Goal: Task Accomplishment & Management: Use online tool/utility

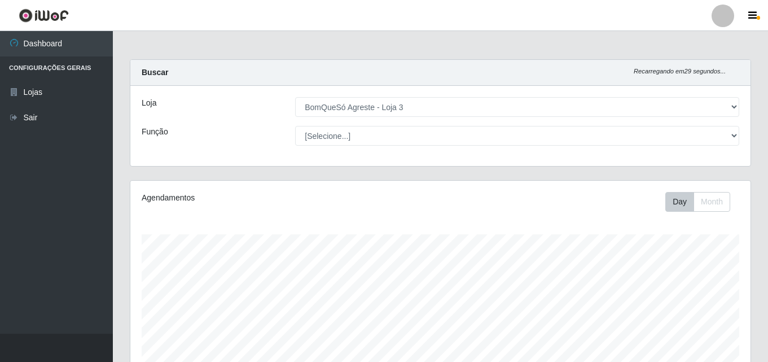
select select "215"
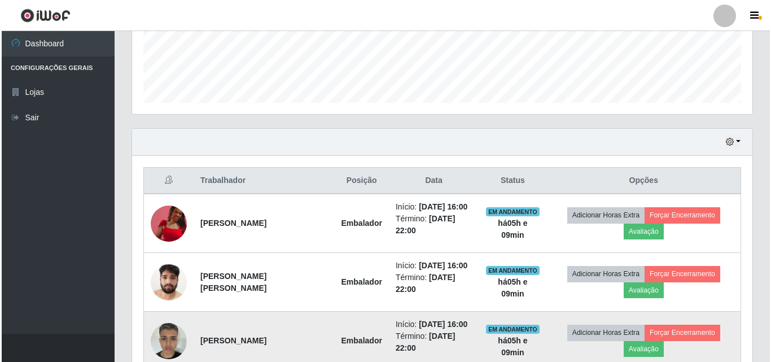
scroll to position [337, 0]
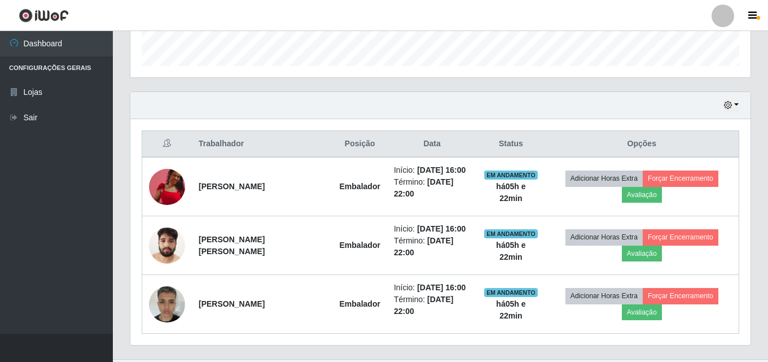
click at [730, 139] on th "Opções" at bounding box center [642, 144] width 194 height 27
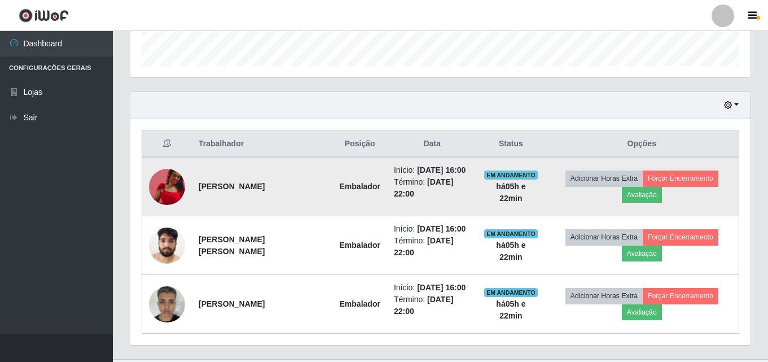
click at [168, 185] on img at bounding box center [167, 187] width 36 height 36
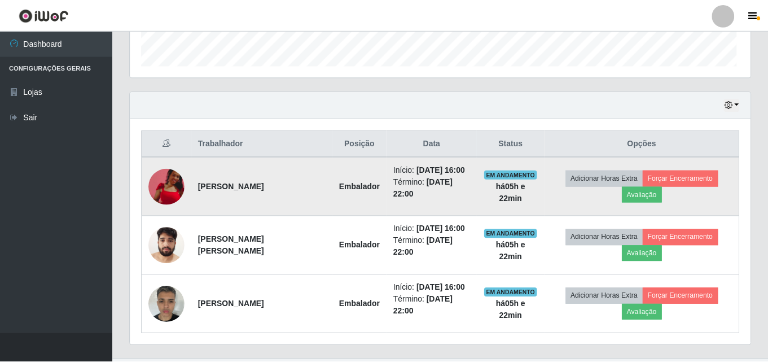
scroll to position [234, 614]
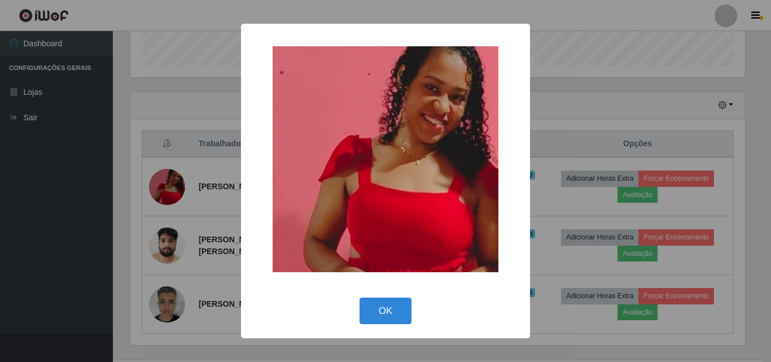
click at [196, 199] on div "× OK Cancel" at bounding box center [385, 181] width 771 height 362
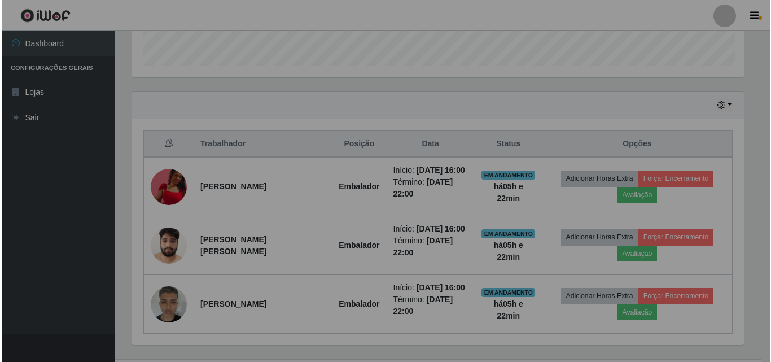
scroll to position [234, 620]
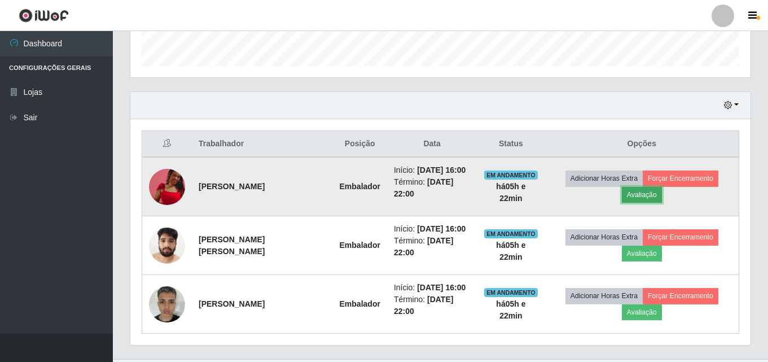
click at [662, 187] on button "Avaliação" at bounding box center [642, 195] width 40 height 16
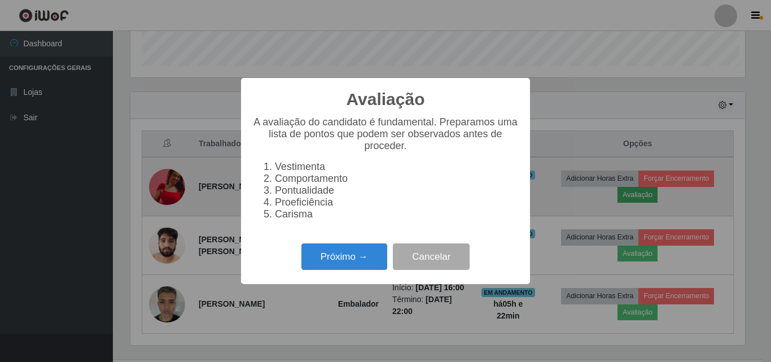
scroll to position [234, 614]
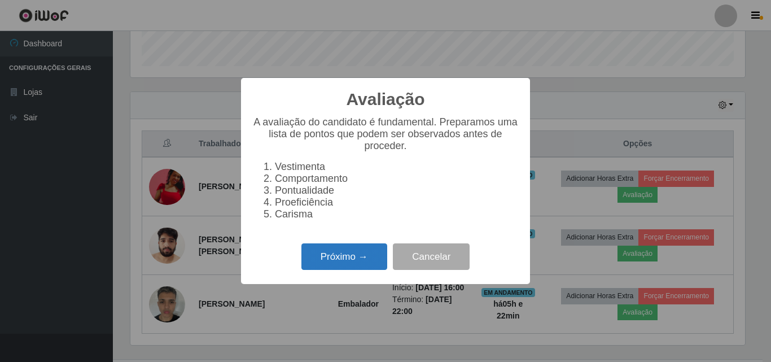
click at [339, 261] on button "Próximo →" at bounding box center [344, 256] width 86 height 27
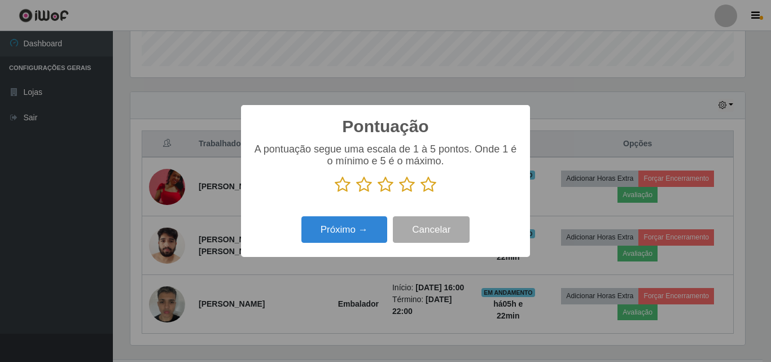
click at [425, 186] on icon at bounding box center [428, 184] width 16 height 17
click at [420, 193] on input "radio" at bounding box center [420, 193] width 0 height 0
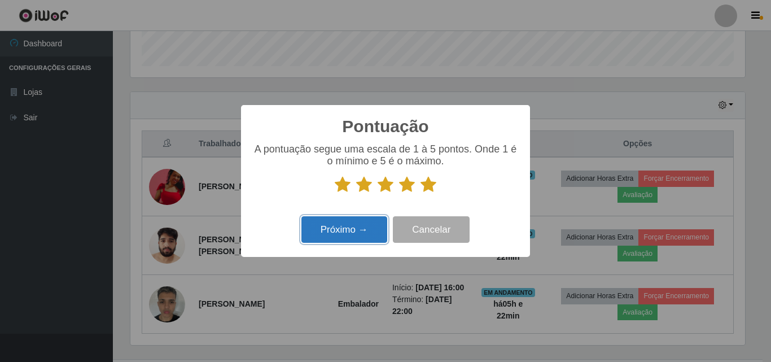
click at [357, 235] on button "Próximo →" at bounding box center [344, 229] width 86 height 27
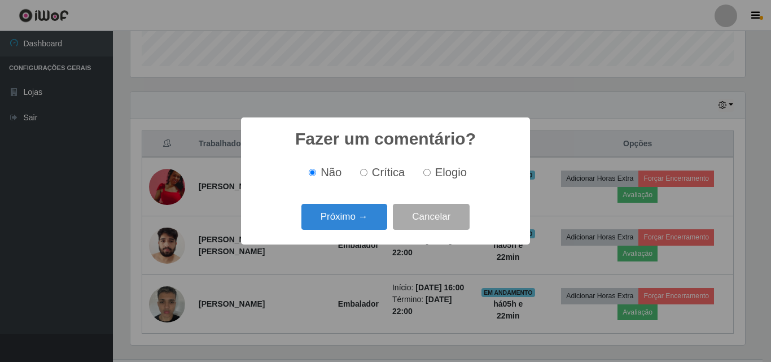
click at [437, 168] on span "Elogio" at bounding box center [451, 172] width 32 height 12
click at [431, 169] on input "Elogio" at bounding box center [426, 172] width 7 height 7
radio input "true"
click at [350, 219] on button "Próximo →" at bounding box center [344, 217] width 86 height 27
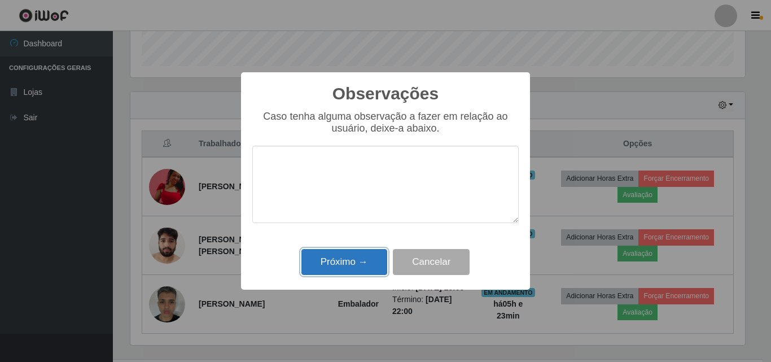
click at [351, 256] on button "Próximo →" at bounding box center [344, 262] width 86 height 27
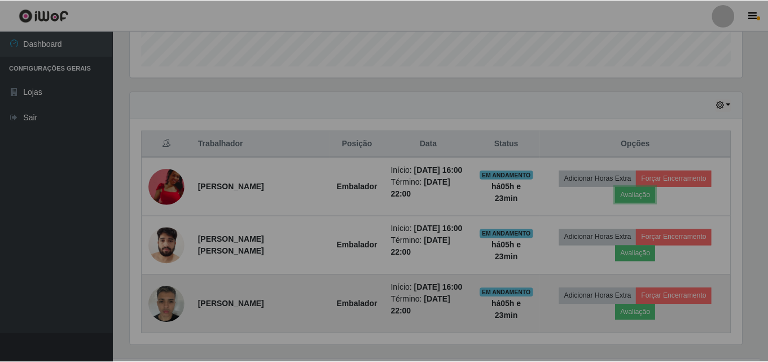
scroll to position [234, 620]
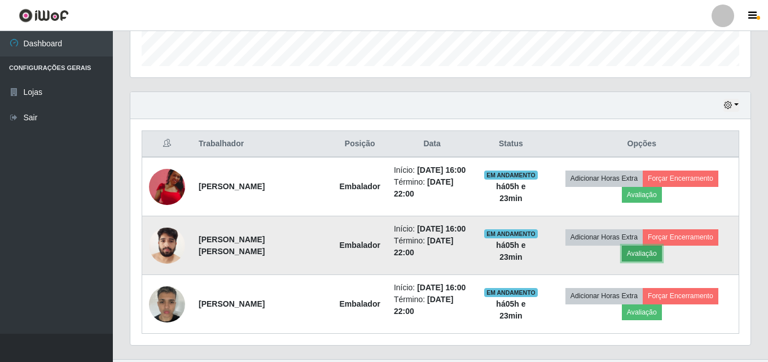
click at [662, 245] on button "Avaliação" at bounding box center [642, 253] width 40 height 16
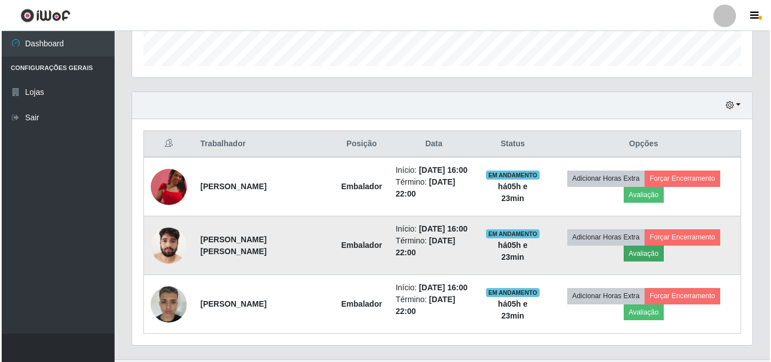
scroll to position [234, 614]
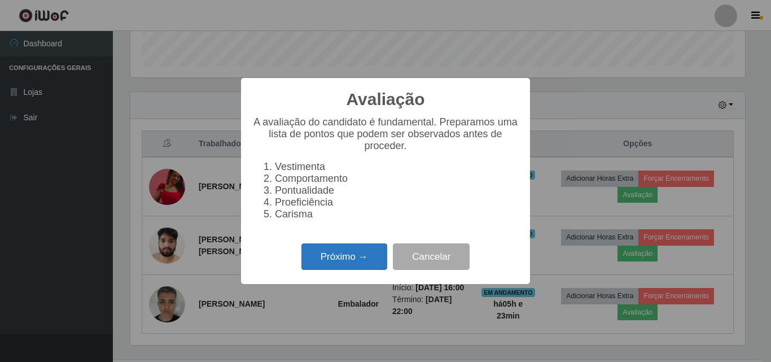
click at [346, 269] on button "Próximo →" at bounding box center [344, 256] width 86 height 27
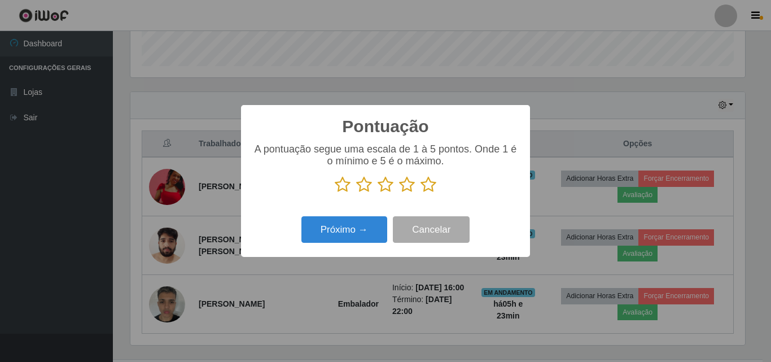
click at [434, 185] on icon at bounding box center [428, 184] width 16 height 17
click at [420, 193] on input "radio" at bounding box center [420, 193] width 0 height 0
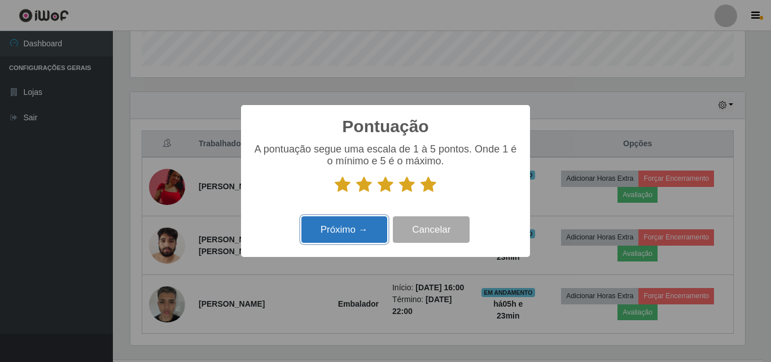
click at [360, 232] on button "Próximo →" at bounding box center [344, 229] width 86 height 27
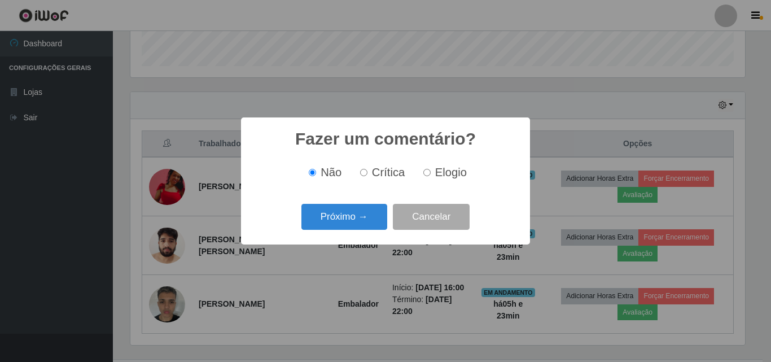
click at [450, 172] on span "Elogio" at bounding box center [451, 172] width 32 height 12
click at [431, 172] on input "Elogio" at bounding box center [426, 172] width 7 height 7
radio input "true"
click at [377, 210] on button "Próximo →" at bounding box center [344, 217] width 86 height 27
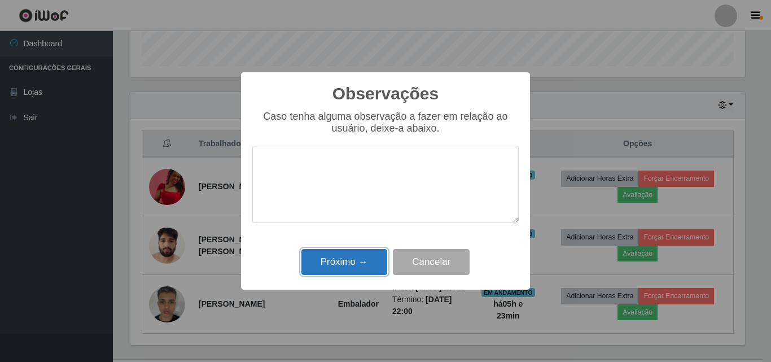
click at [358, 266] on button "Próximo →" at bounding box center [344, 262] width 86 height 27
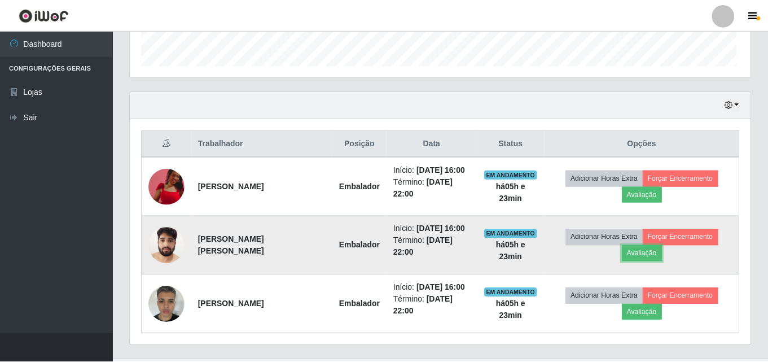
scroll to position [234, 620]
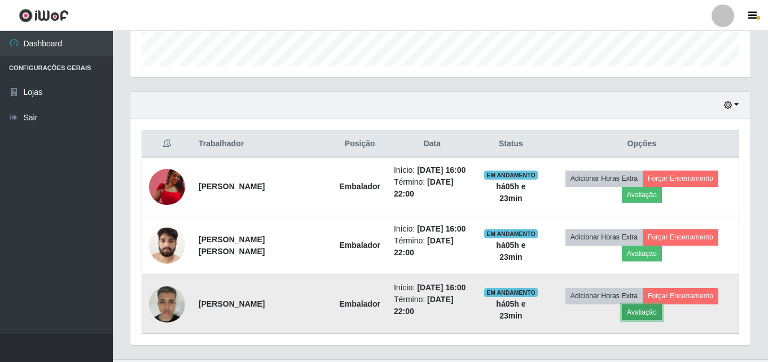
click at [662, 304] on button "Avaliação" at bounding box center [642, 312] width 40 height 16
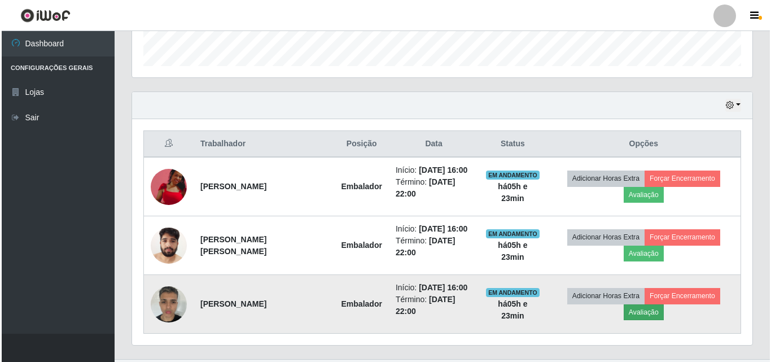
scroll to position [234, 614]
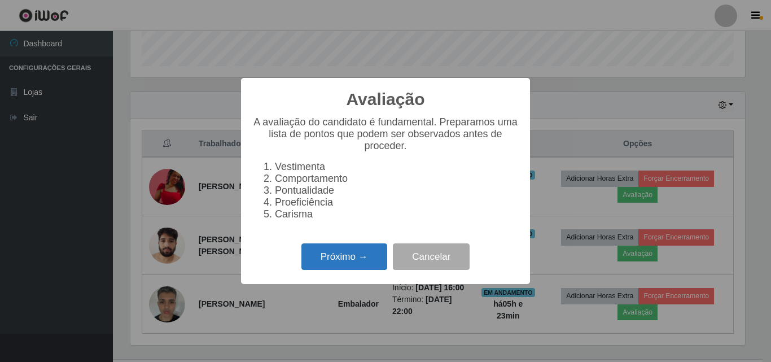
click at [345, 255] on button "Próximo →" at bounding box center [344, 256] width 86 height 27
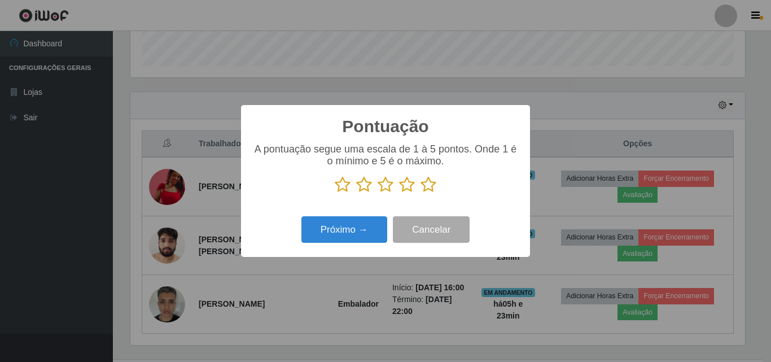
scroll to position [564004, 563623]
drag, startPoint x: 432, startPoint y: 184, endPoint x: 401, endPoint y: 198, distance: 34.6
click at [431, 184] on icon at bounding box center [428, 184] width 16 height 17
click at [420, 193] on input "radio" at bounding box center [420, 193] width 0 height 0
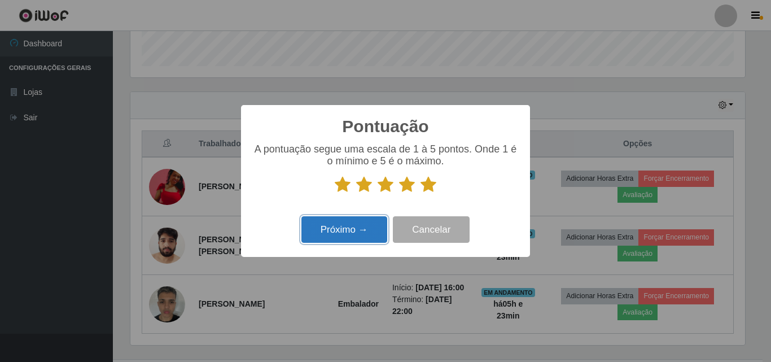
click at [358, 231] on button "Próximo →" at bounding box center [344, 229] width 86 height 27
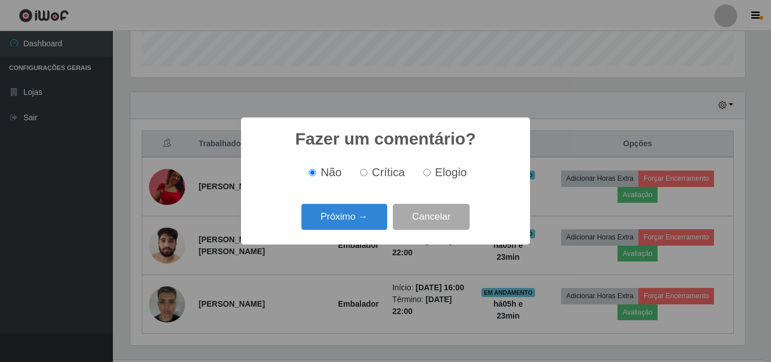
click at [426, 172] on input "Elogio" at bounding box center [426, 172] width 7 height 7
radio input "true"
click at [346, 214] on button "Próximo →" at bounding box center [344, 217] width 86 height 27
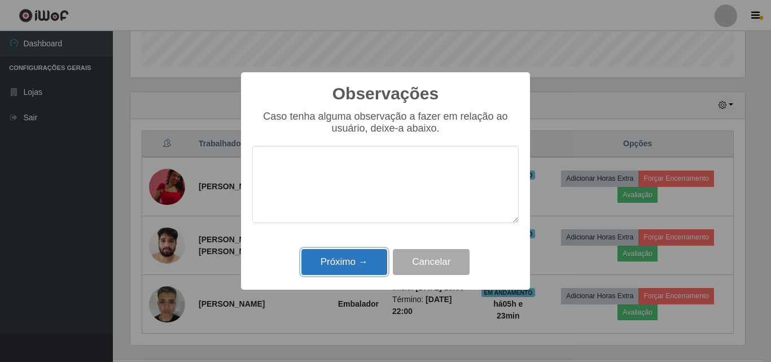
click at [350, 256] on button "Próximo →" at bounding box center [344, 262] width 86 height 27
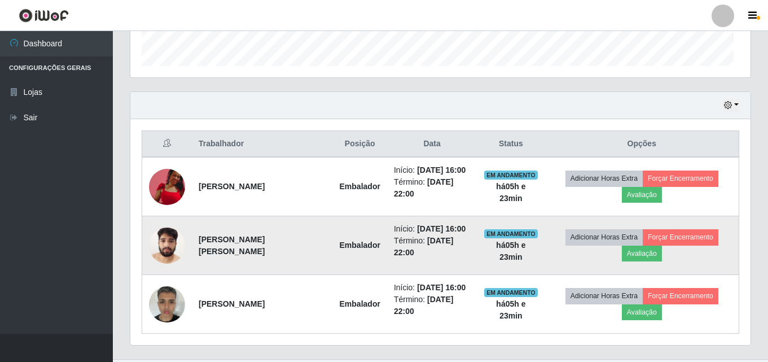
scroll to position [234, 620]
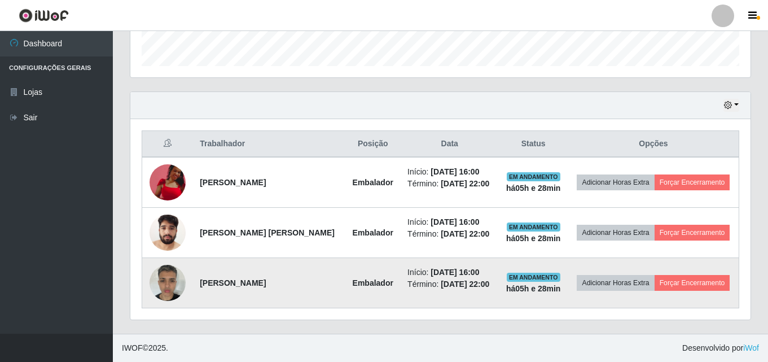
click at [179, 295] on img at bounding box center [168, 282] width 36 height 48
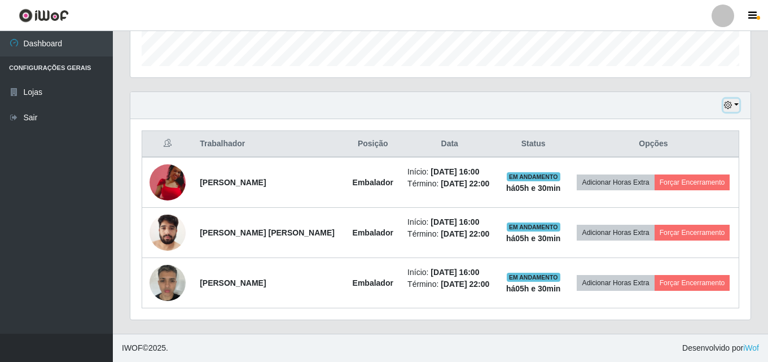
click at [734, 101] on button "button" at bounding box center [731, 105] width 16 height 13
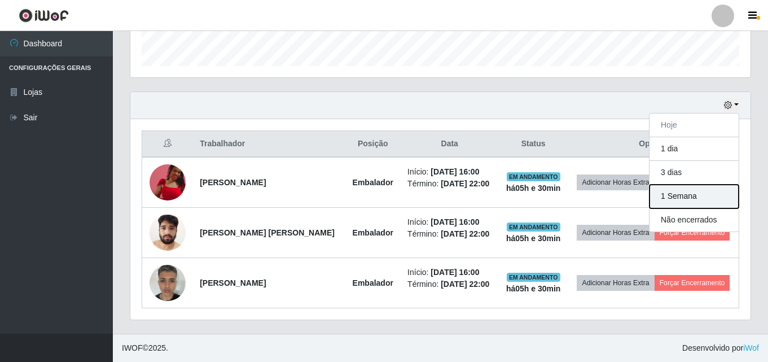
click at [693, 199] on button "1 Semana" at bounding box center [693, 197] width 89 height 24
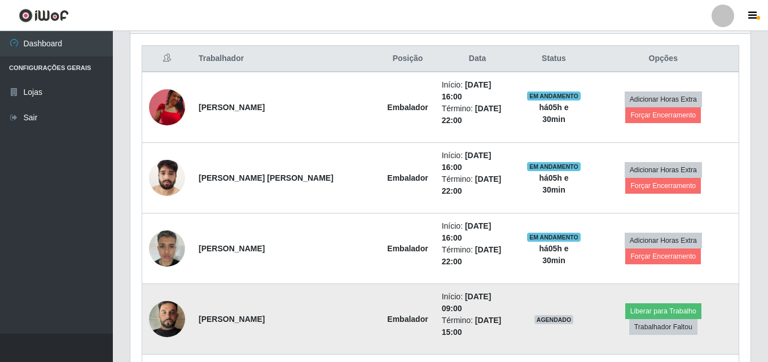
scroll to position [450, 0]
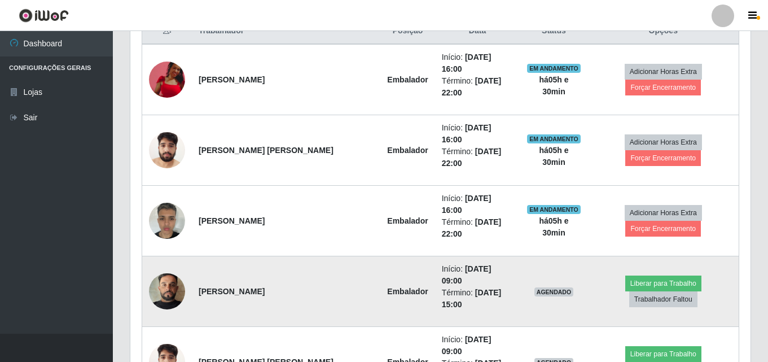
click at [174, 259] on img at bounding box center [167, 291] width 36 height 64
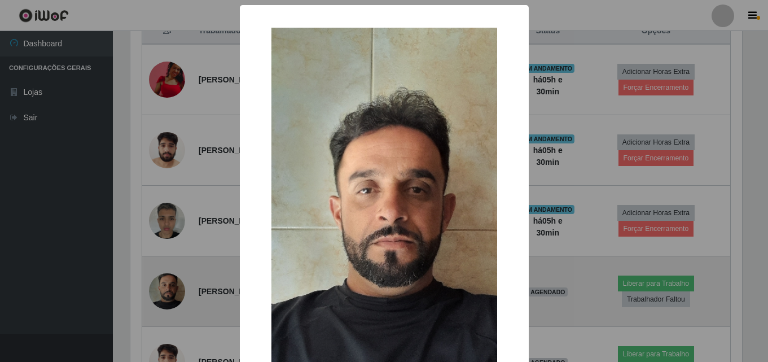
scroll to position [234, 614]
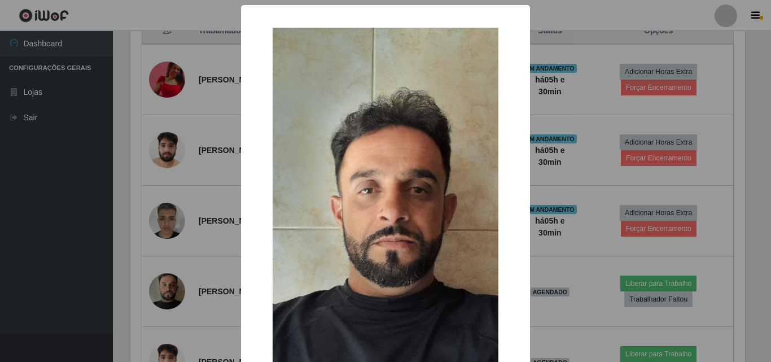
click at [179, 240] on div "× OK Cancel" at bounding box center [385, 181] width 771 height 362
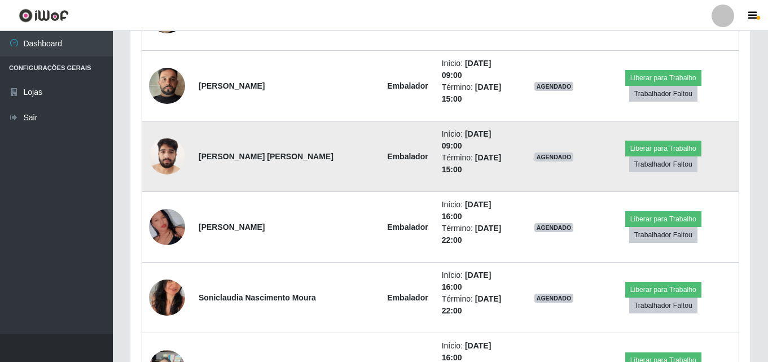
scroll to position [676, 0]
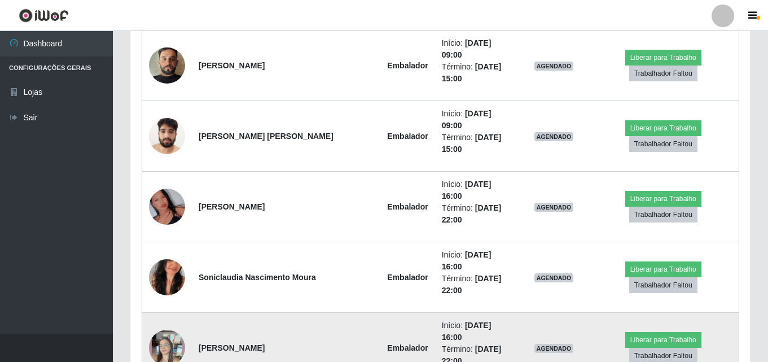
click at [165, 315] on img at bounding box center [167, 347] width 36 height 64
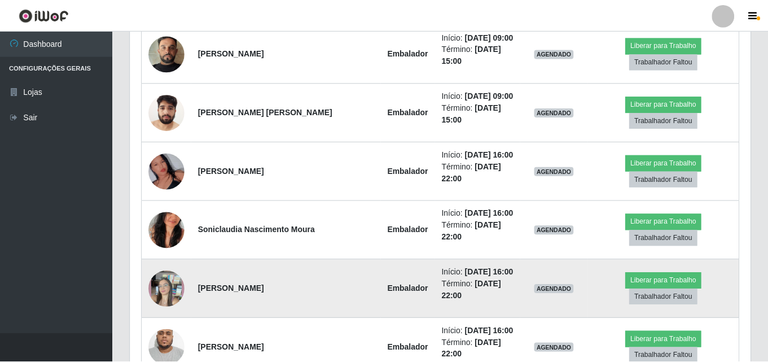
scroll to position [234, 614]
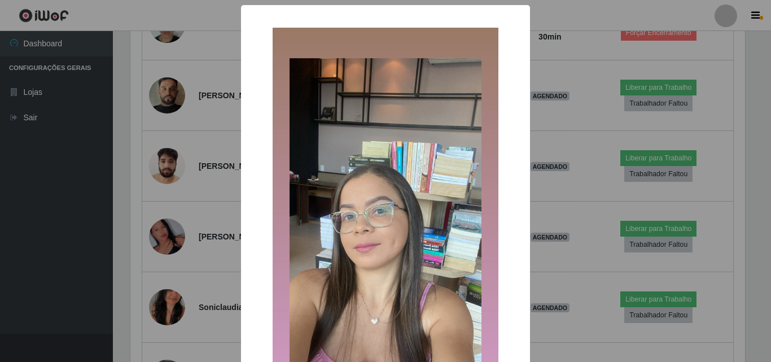
click at [172, 272] on div "× OK Cancel" at bounding box center [385, 181] width 771 height 362
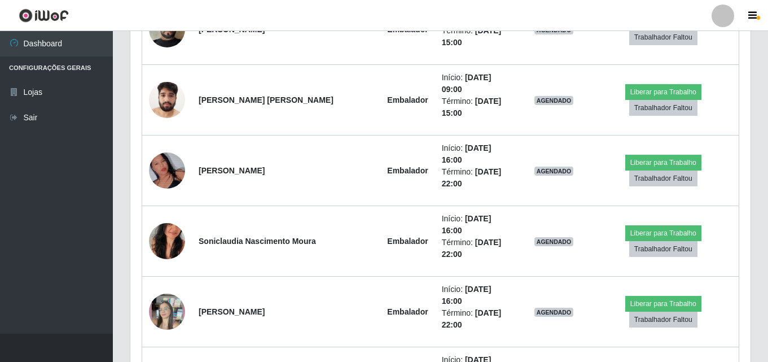
scroll to position [815, 0]
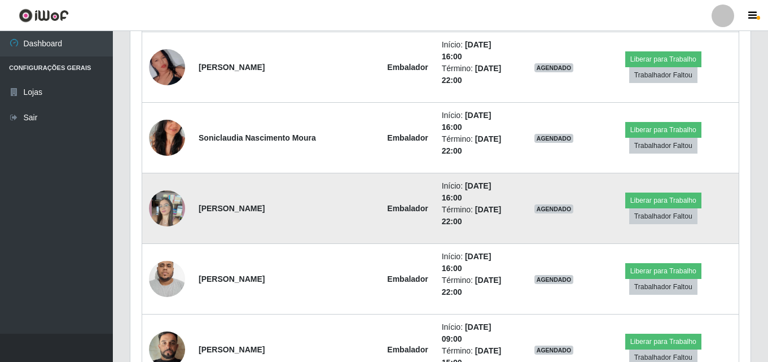
click at [177, 176] on img at bounding box center [167, 208] width 36 height 64
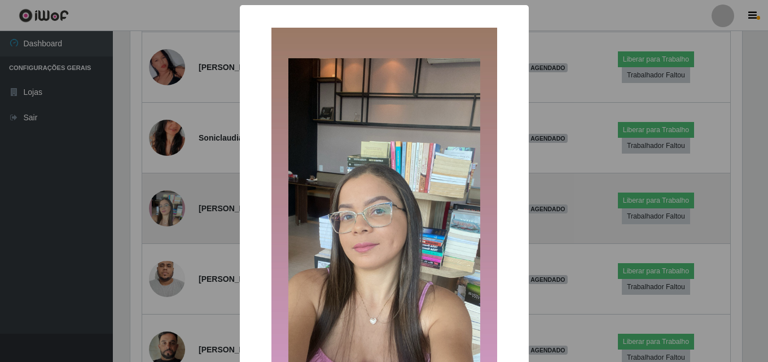
scroll to position [234, 614]
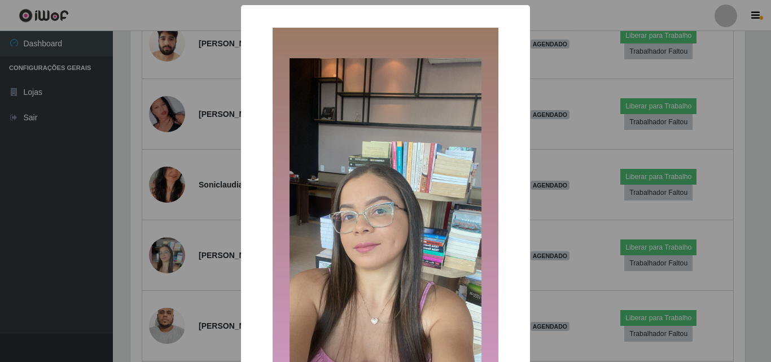
click at [182, 194] on div "× OK Cancel" at bounding box center [385, 181] width 771 height 362
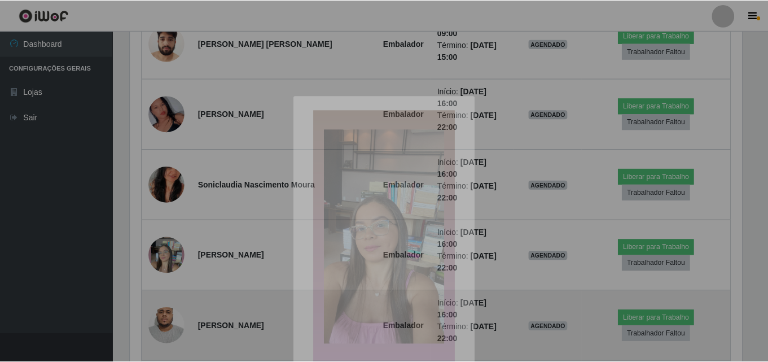
scroll to position [234, 620]
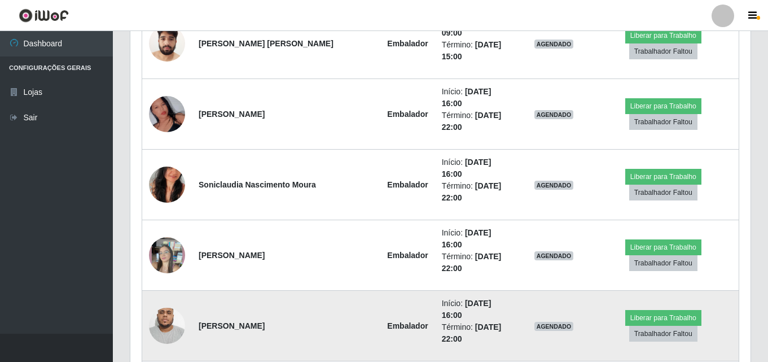
click at [178, 286] on img at bounding box center [167, 326] width 36 height 80
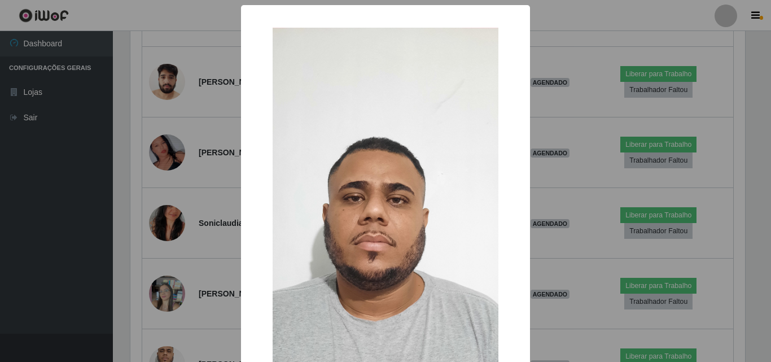
click at [179, 212] on div "× OK Cancel" at bounding box center [385, 181] width 771 height 362
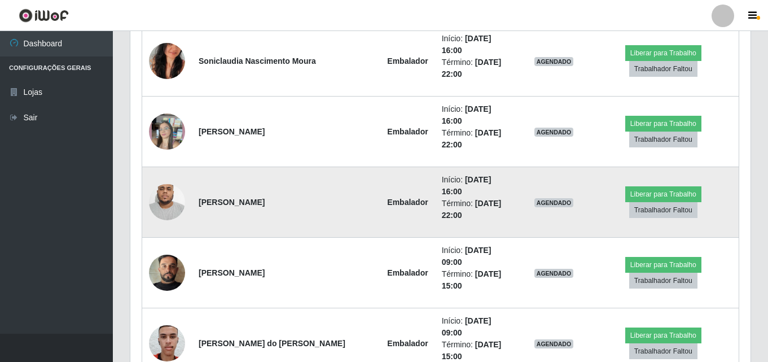
scroll to position [899, 0]
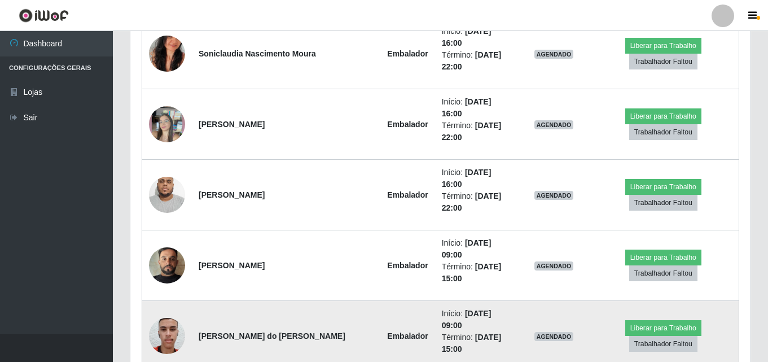
click at [172, 311] on img at bounding box center [167, 335] width 36 height 48
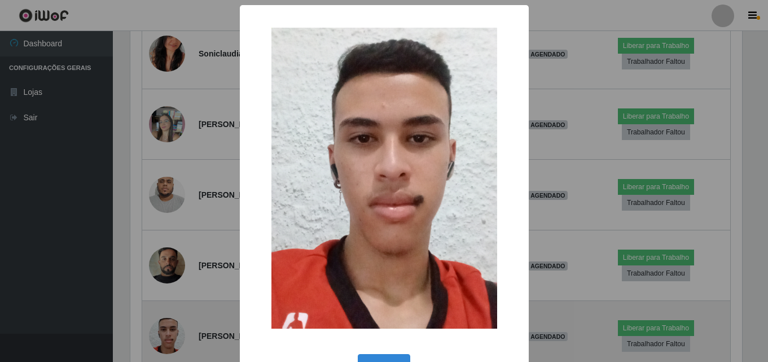
scroll to position [234, 614]
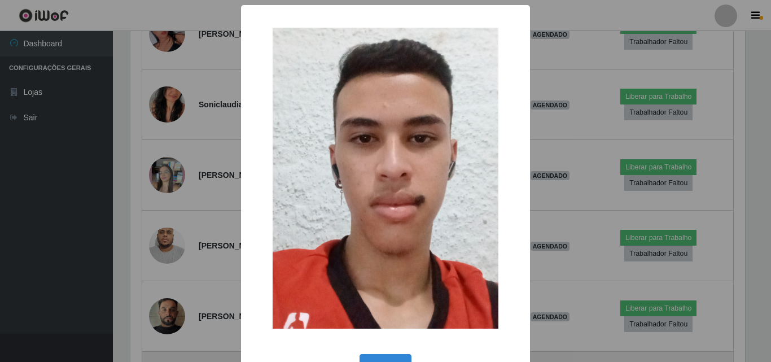
click at [172, 217] on div "× OK Cancel" at bounding box center [385, 181] width 771 height 362
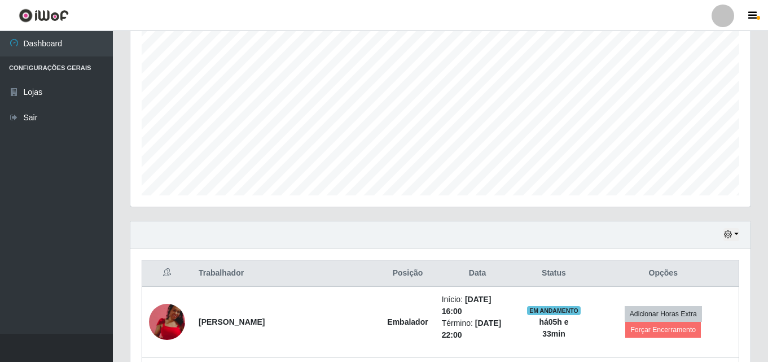
scroll to position [228, 0]
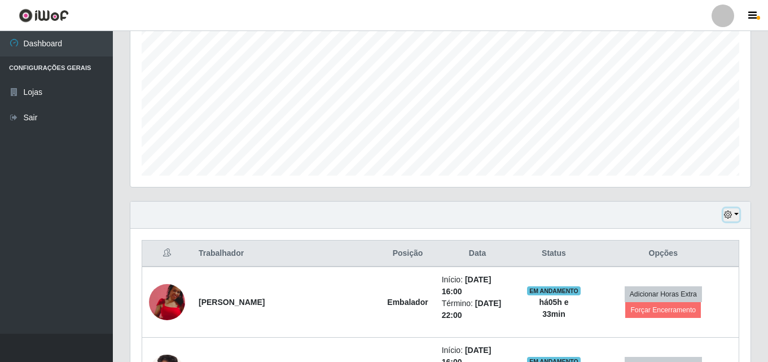
click at [738, 216] on button "button" at bounding box center [731, 214] width 16 height 13
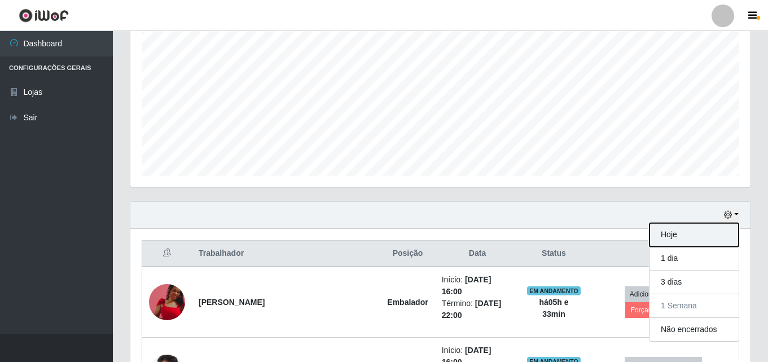
click at [693, 232] on button "Hoje" at bounding box center [693, 235] width 89 height 24
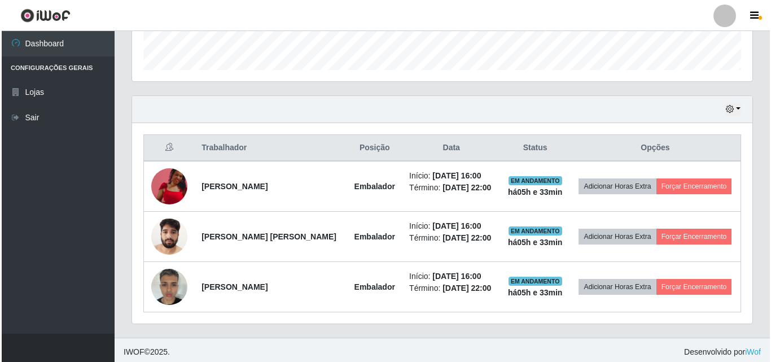
scroll to position [337, 0]
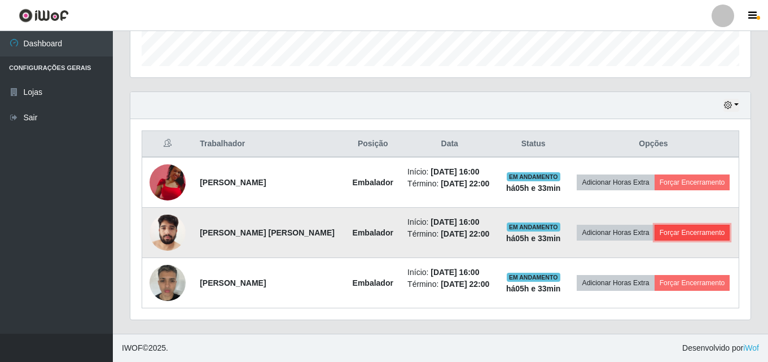
click at [667, 233] on button "Forçar Encerramento" at bounding box center [693, 233] width 76 height 16
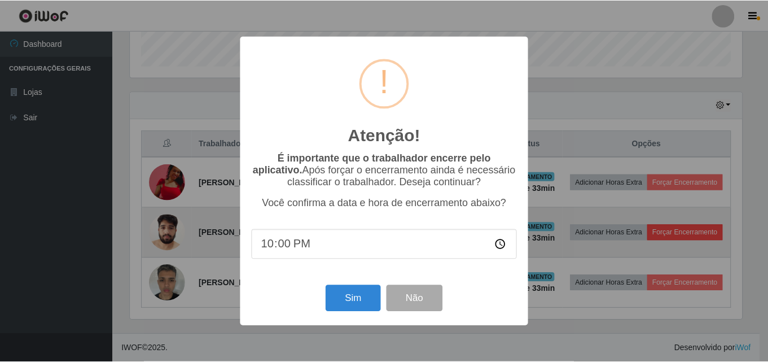
scroll to position [234, 614]
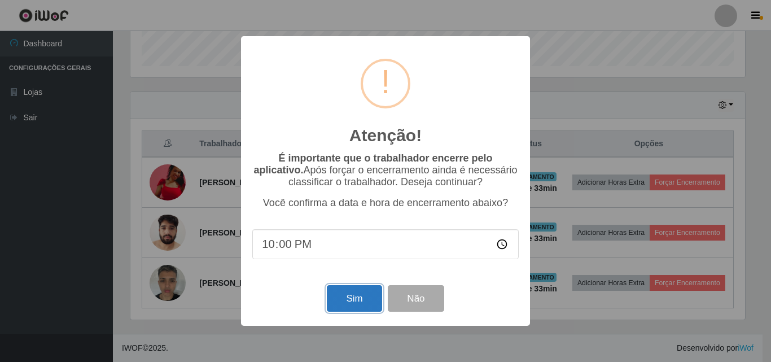
click at [352, 298] on button "Sim" at bounding box center [354, 298] width 55 height 27
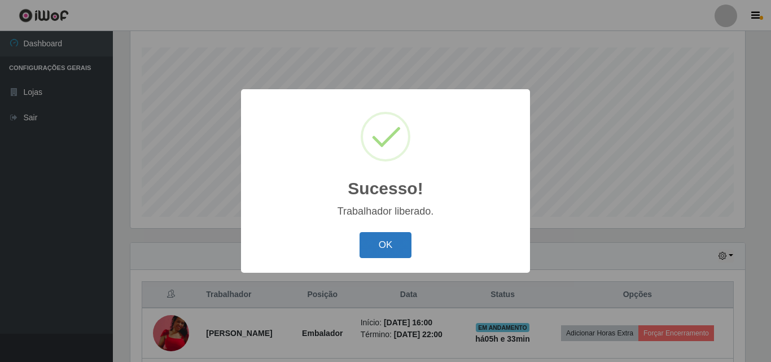
click at [398, 243] on button "OK" at bounding box center [385, 245] width 52 height 27
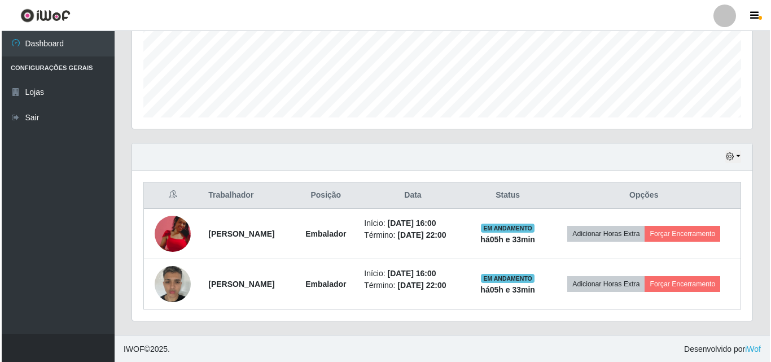
scroll to position [287, 0]
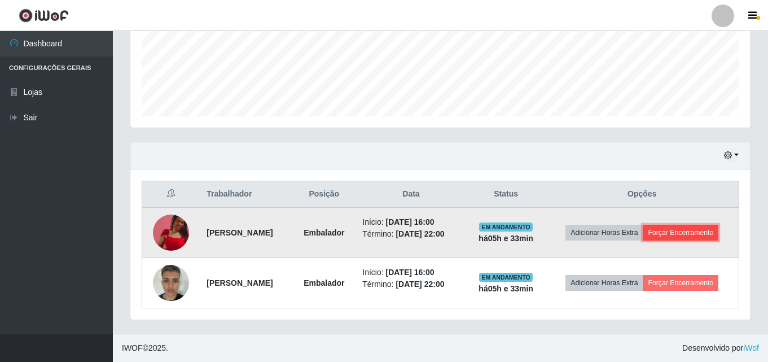
click at [717, 231] on button "Forçar Encerramento" at bounding box center [681, 233] width 76 height 16
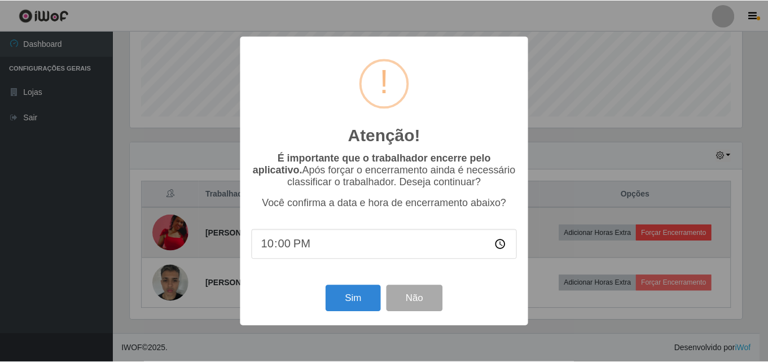
scroll to position [234, 614]
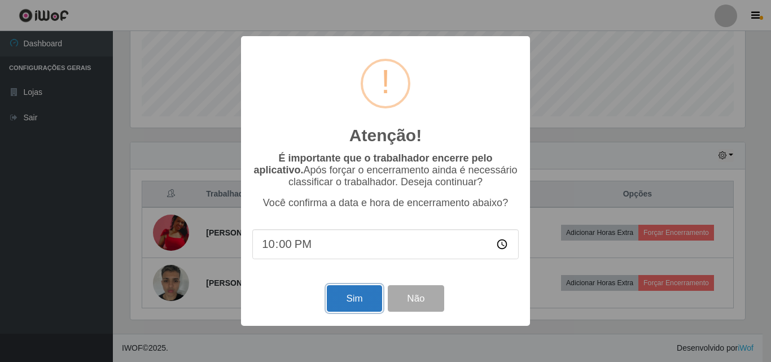
click at [356, 297] on button "Sim" at bounding box center [354, 298] width 55 height 27
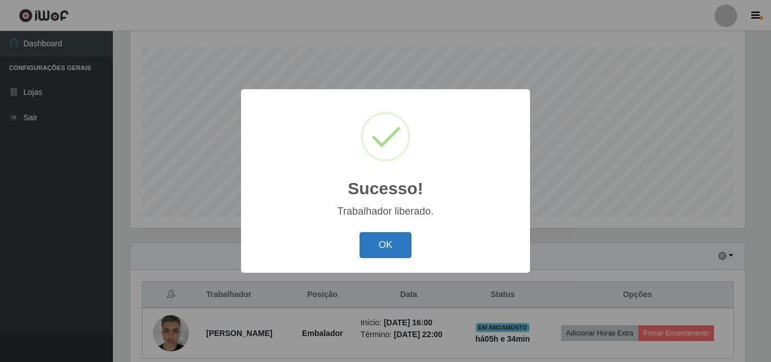
click at [394, 251] on button "OK" at bounding box center [385, 245] width 52 height 27
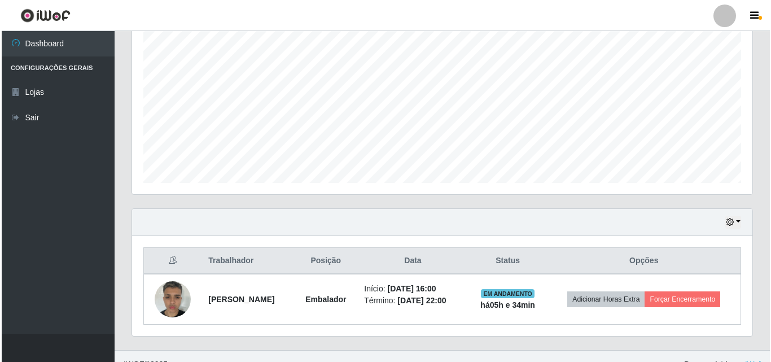
scroll to position [237, 0]
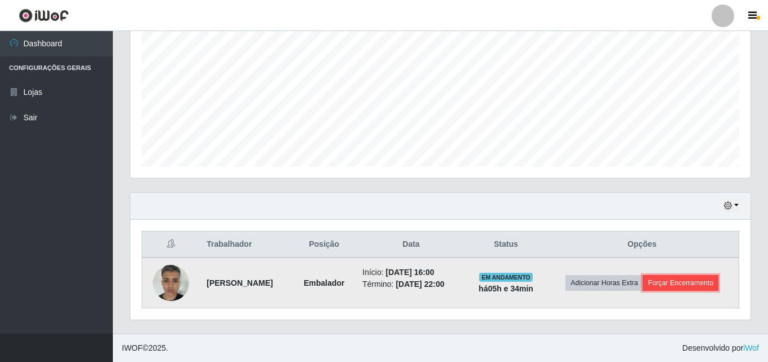
click at [687, 287] on button "Forçar Encerramento" at bounding box center [681, 283] width 76 height 16
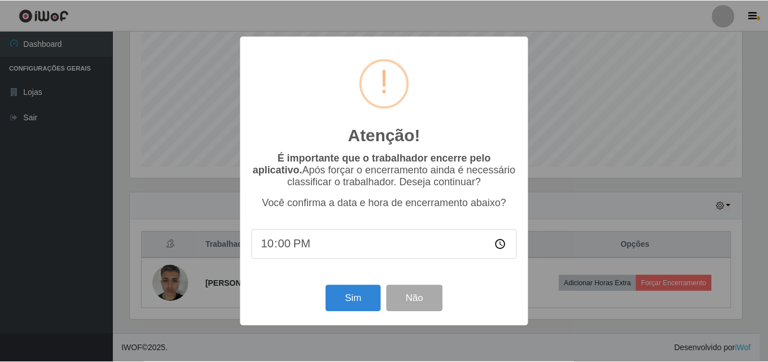
scroll to position [234, 614]
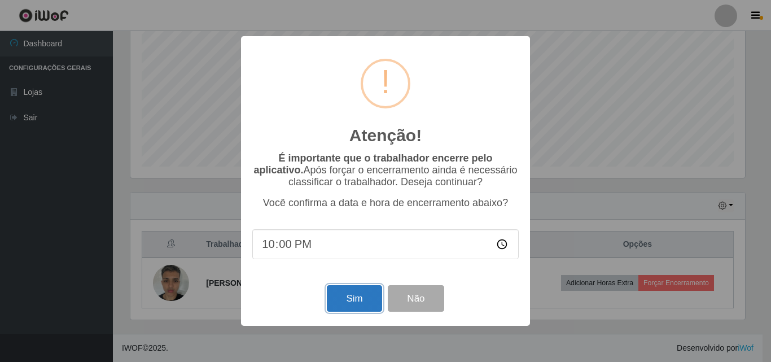
click at [353, 298] on button "Sim" at bounding box center [354, 298] width 55 height 27
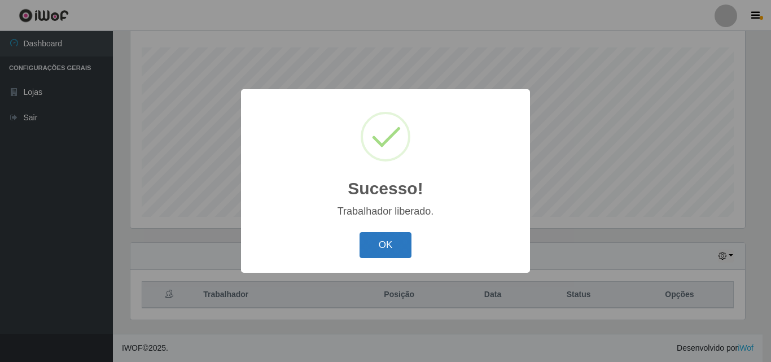
click at [368, 239] on button "OK" at bounding box center [385, 245] width 52 height 27
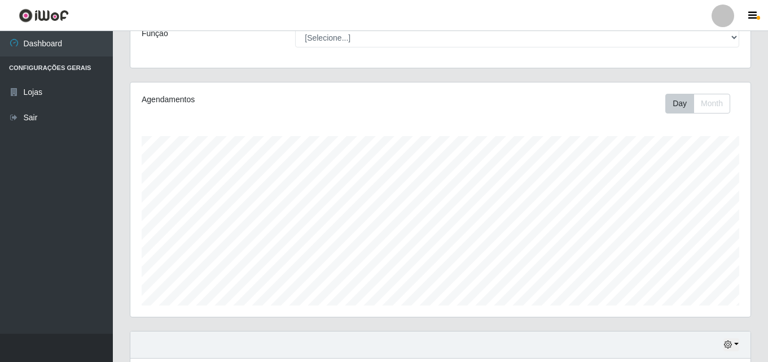
scroll to position [187, 0]
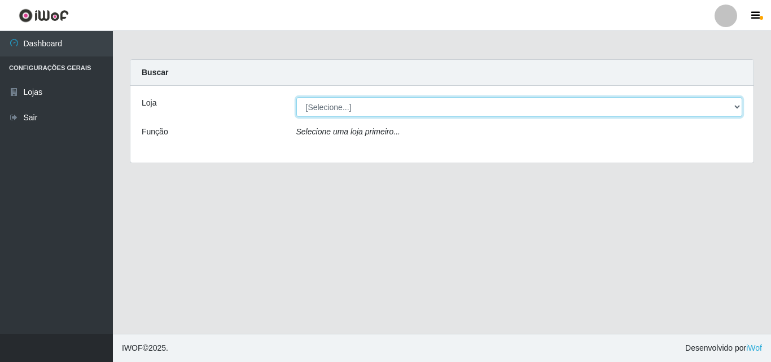
click at [649, 103] on select "[Selecione...] BomQueSó Agreste - Loja 3" at bounding box center [519, 107] width 446 height 20
select select "215"
click at [296, 97] on select "[Selecione...] BomQueSó Agreste - Loja 3" at bounding box center [519, 107] width 446 height 20
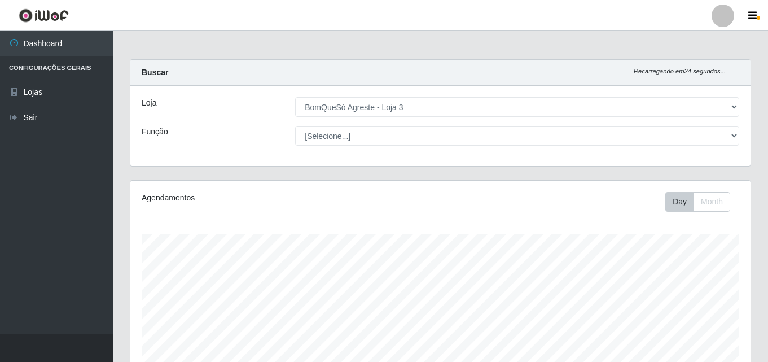
click at [459, 121] on div "Loja [Selecione...] BomQueSó Agreste - Loja 3 Função [Selecione...] ASG ASG + A…" at bounding box center [440, 126] width 620 height 80
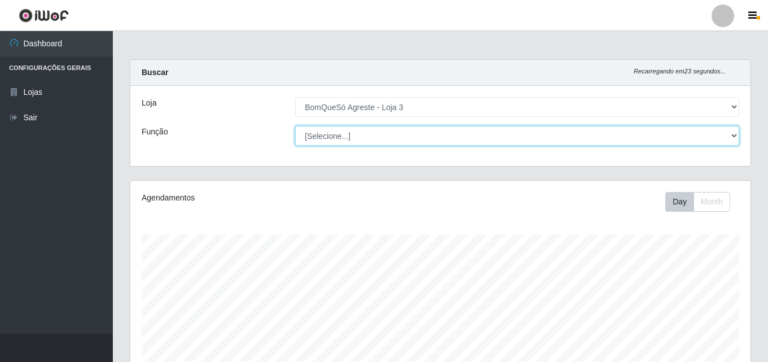
click at [452, 132] on select "[Selecione...] ASG ASG + ASG ++ Balconista Balconista + Balconista ++ Embalador…" at bounding box center [517, 136] width 444 height 20
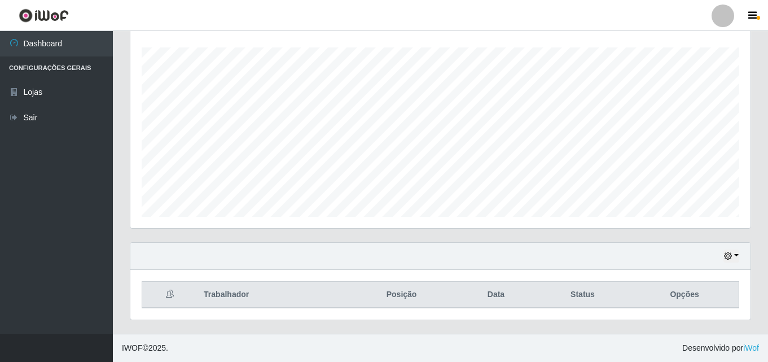
click at [238, 298] on th "Trabalhador" at bounding box center [271, 295] width 149 height 27
click at [735, 258] on button "button" at bounding box center [731, 255] width 16 height 13
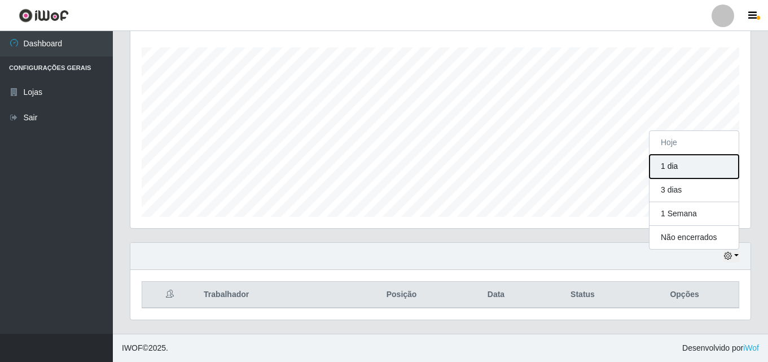
click at [686, 169] on button "1 dia" at bounding box center [693, 167] width 89 height 24
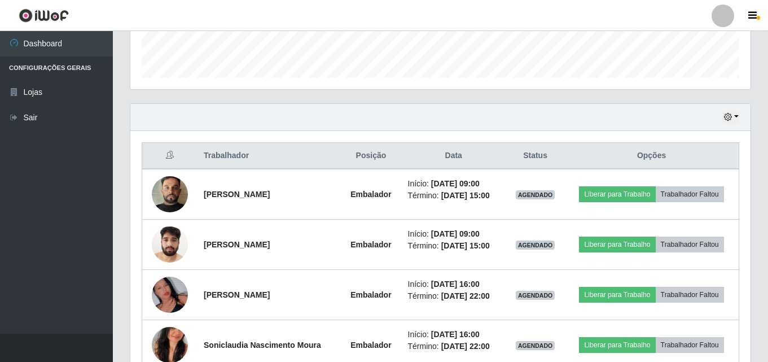
scroll to position [319, 0]
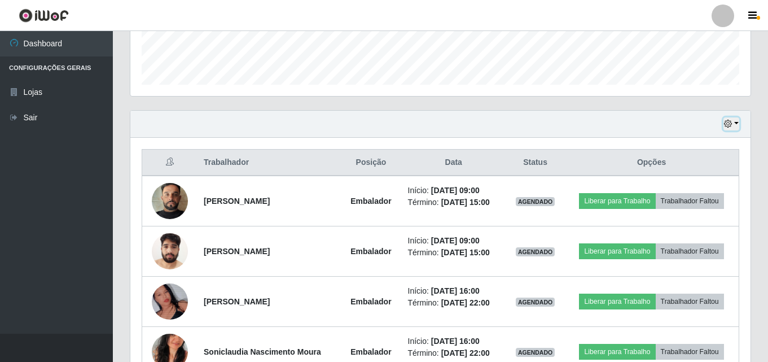
click at [737, 129] on button "button" at bounding box center [731, 123] width 16 height 13
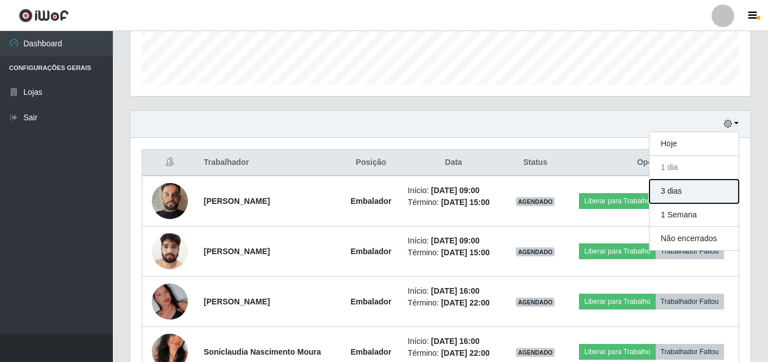
click at [677, 196] on button "3 dias" at bounding box center [693, 191] width 89 height 24
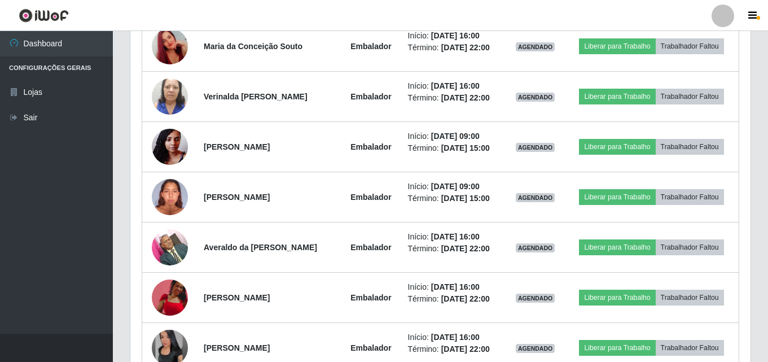
scroll to position [977, 0]
